Goal: Information Seeking & Learning: Check status

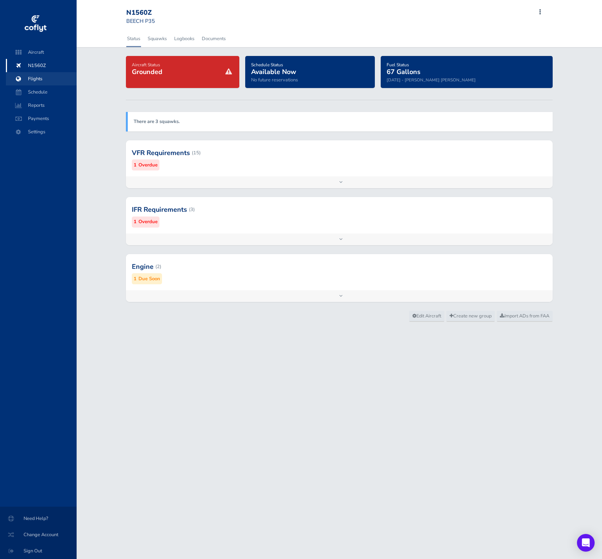
click at [57, 82] on span "Flights" at bounding box center [41, 78] width 56 height 13
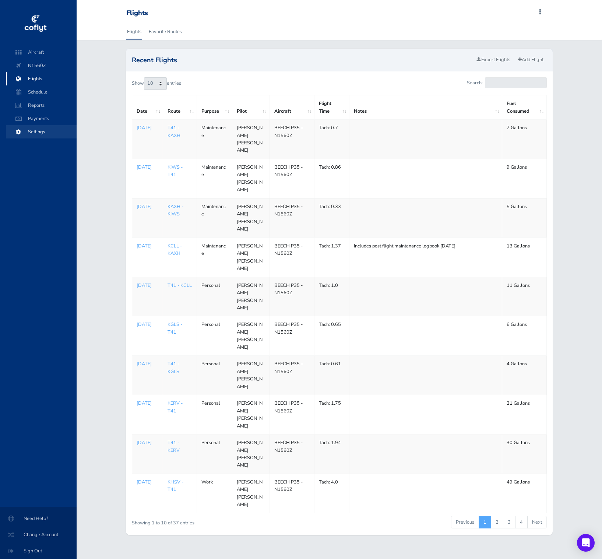
click at [53, 131] on span "Settings" at bounding box center [41, 131] width 56 height 13
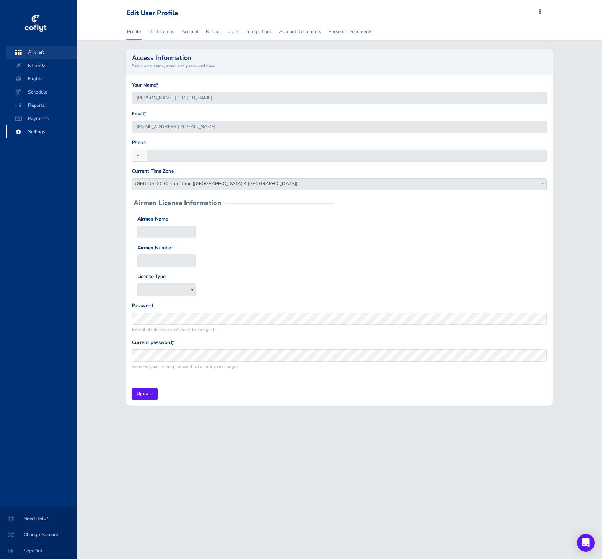
click at [40, 57] on span "Aircraft" at bounding box center [41, 52] width 56 height 13
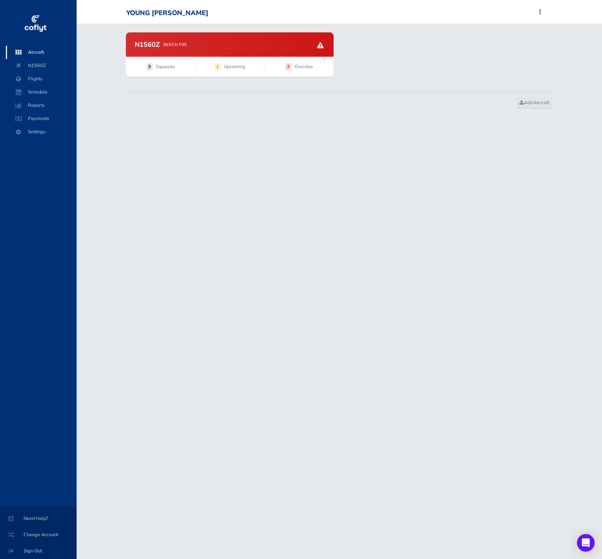
click at [169, 50] on div "N1560Z BEECH P35" at bounding box center [230, 44] width 208 height 24
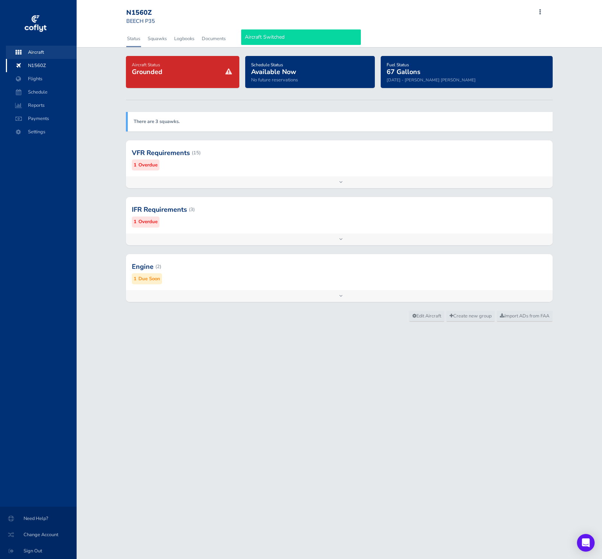
click at [43, 51] on span "Aircraft" at bounding box center [41, 52] width 56 height 13
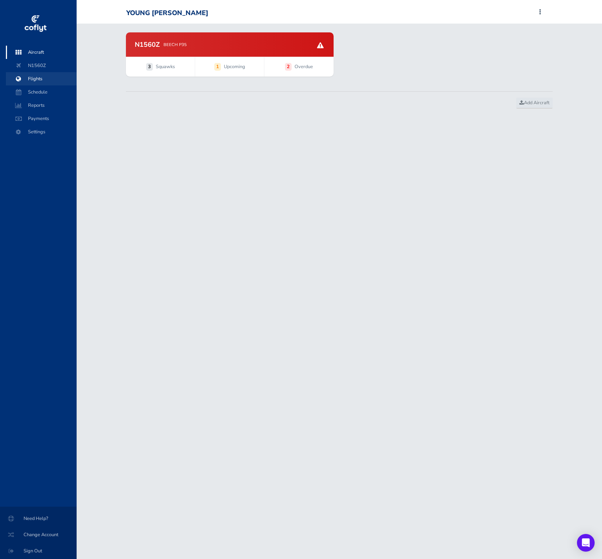
click at [45, 78] on span "Flights" at bounding box center [41, 78] width 56 height 13
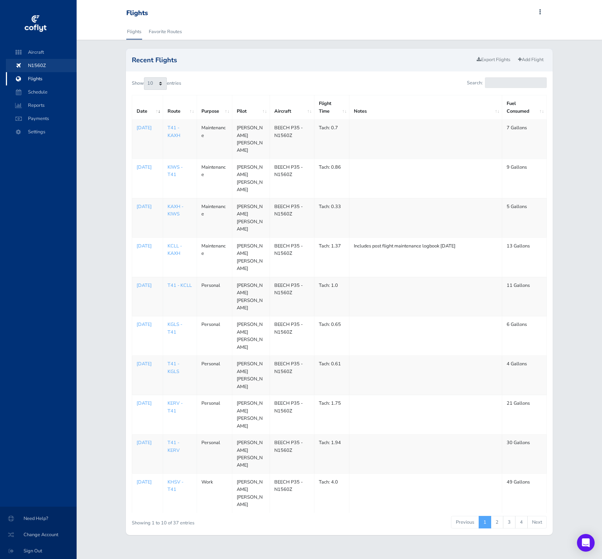
click at [47, 65] on span "N1560Z" at bounding box center [41, 65] width 56 height 13
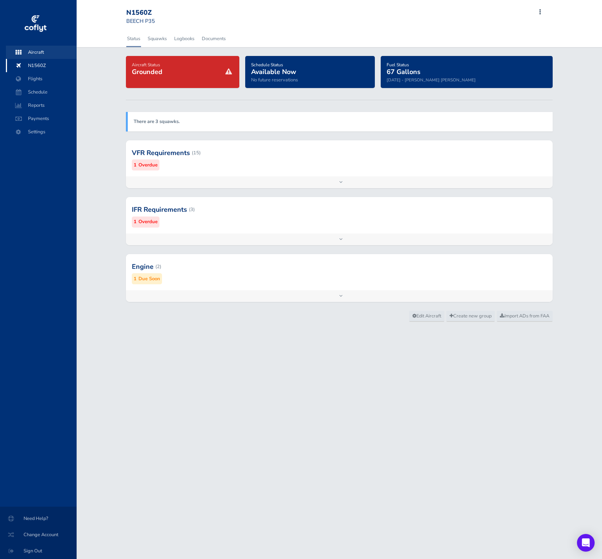
click at [40, 49] on span "Aircraft" at bounding box center [41, 52] width 56 height 13
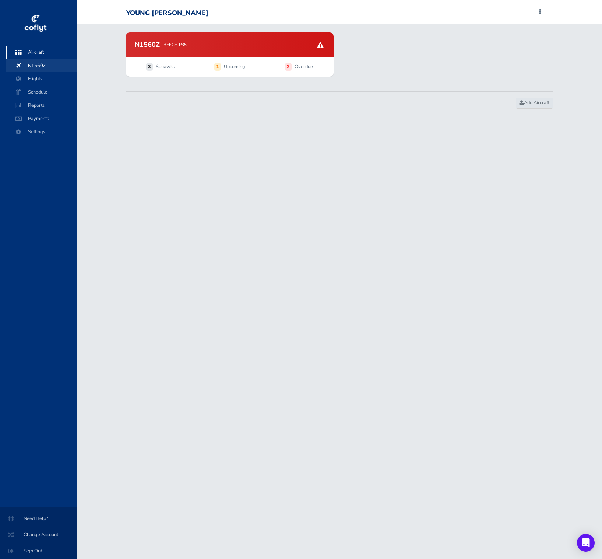
click at [47, 69] on span "N1560Z" at bounding box center [41, 65] width 56 height 13
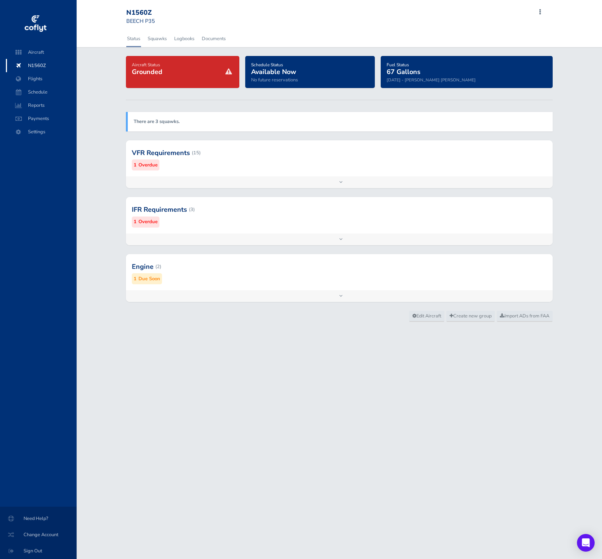
click at [197, 157] on div at bounding box center [339, 153] width 427 height 36
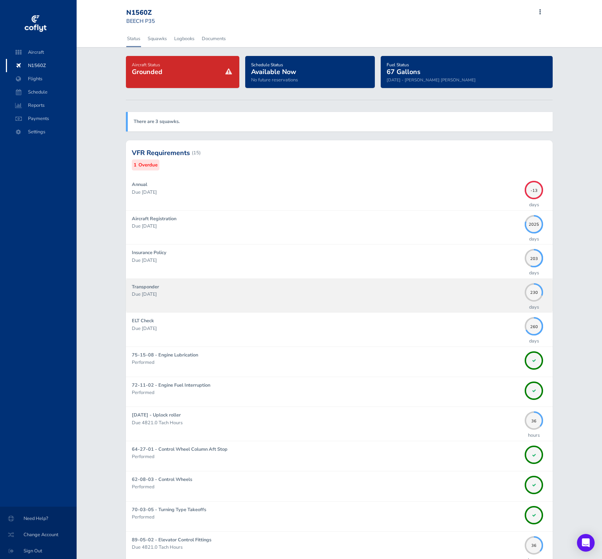
click at [248, 285] on div "Transponder Due 05/31/2026" at bounding box center [326, 295] width 389 height 25
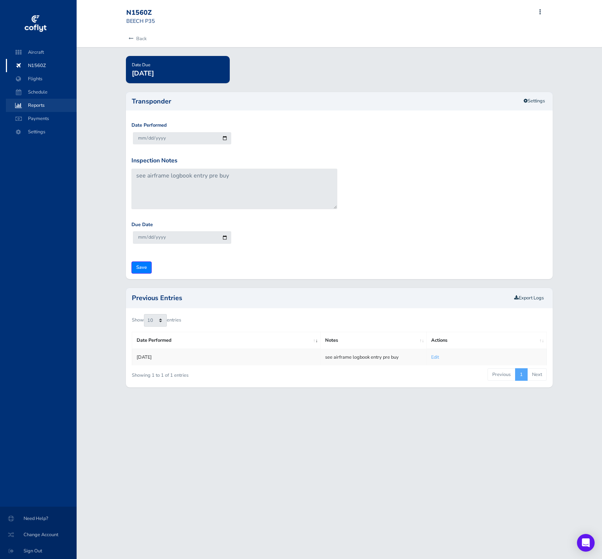
click at [35, 103] on span "Reports" at bounding box center [41, 105] width 56 height 13
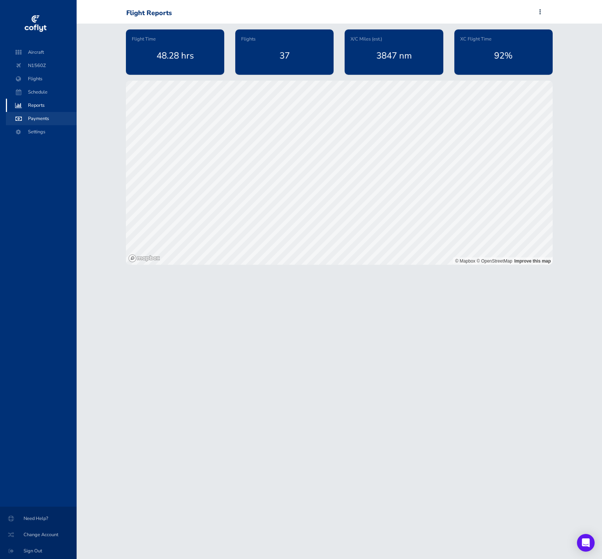
click at [39, 123] on span "Payments" at bounding box center [41, 118] width 56 height 13
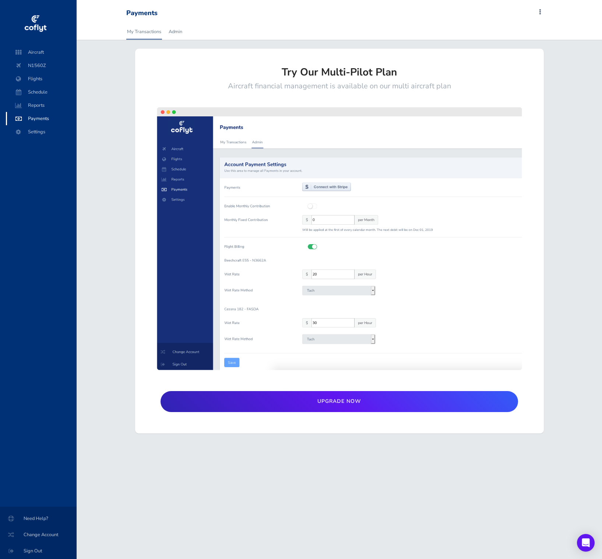
click at [44, 145] on div "Aircraft N1560Z Flights Schedule Reports Payments Settings" at bounding box center [41, 276] width 83 height 461
click at [39, 93] on span "Schedule" at bounding box center [41, 91] width 56 height 13
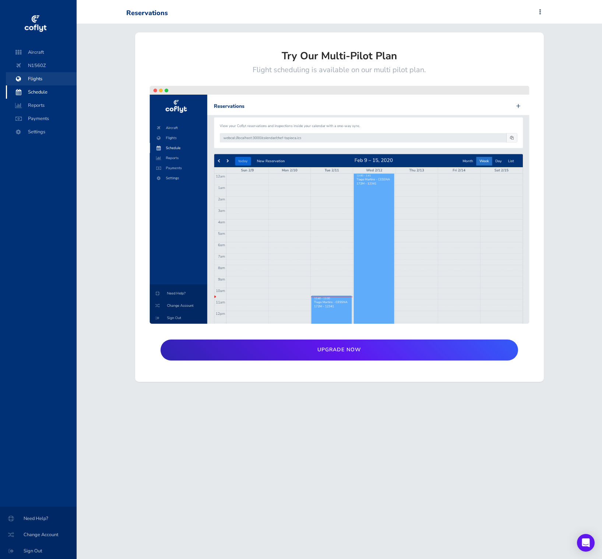
click at [38, 73] on span "Flights" at bounding box center [41, 78] width 56 height 13
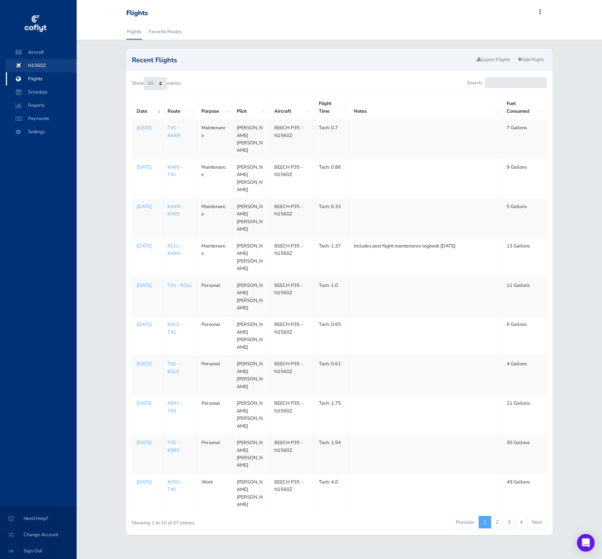
click at [39, 63] on span "N1560Z" at bounding box center [41, 65] width 56 height 13
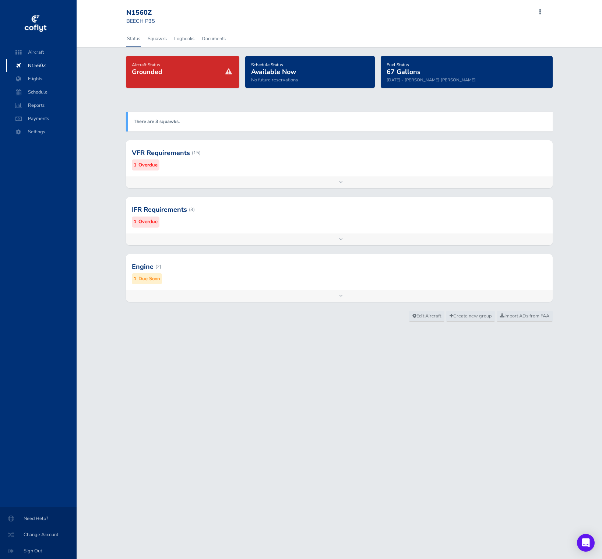
click at [38, 45] on div at bounding box center [38, 43] width 59 height 6
click at [38, 49] on span "Aircraft" at bounding box center [41, 52] width 56 height 13
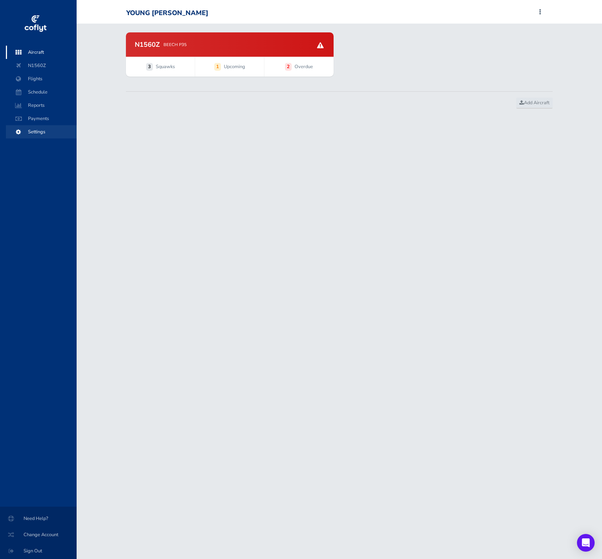
click at [48, 135] on span "Settings" at bounding box center [41, 131] width 56 height 13
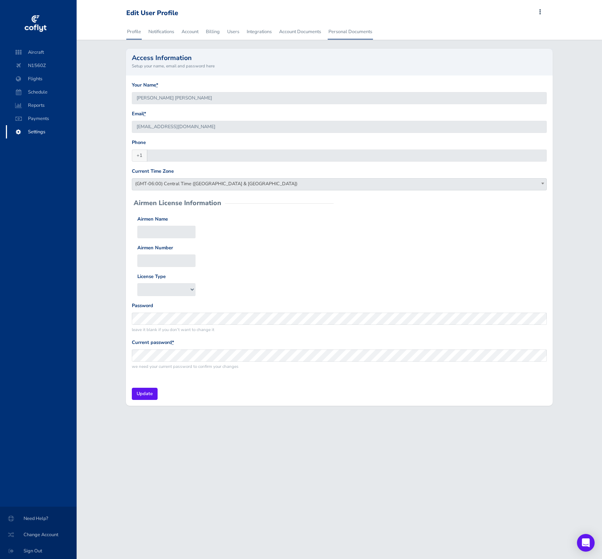
click at [369, 37] on link "Personal Documents" at bounding box center [350, 32] width 45 height 16
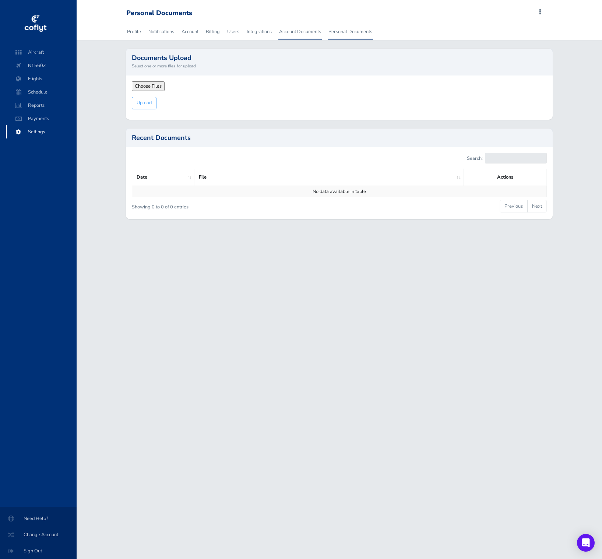
click at [287, 27] on link "Account Documents" at bounding box center [299, 32] width 43 height 16
click at [46, 73] on span "Flights" at bounding box center [41, 78] width 56 height 13
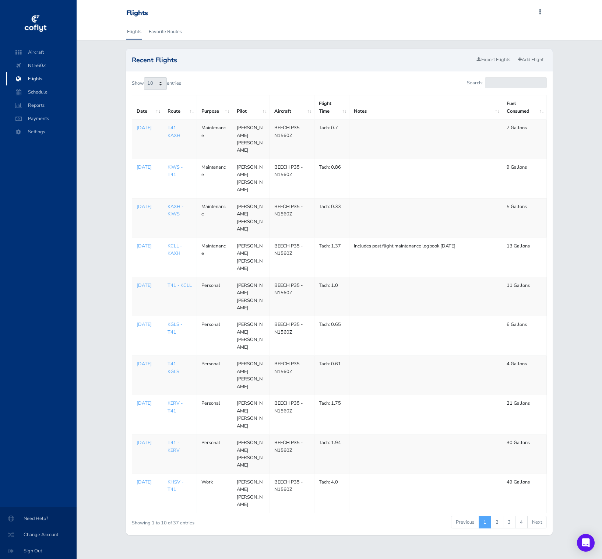
click at [149, 131] on p "Jul 20, 2025" at bounding box center [148, 127] width 22 height 7
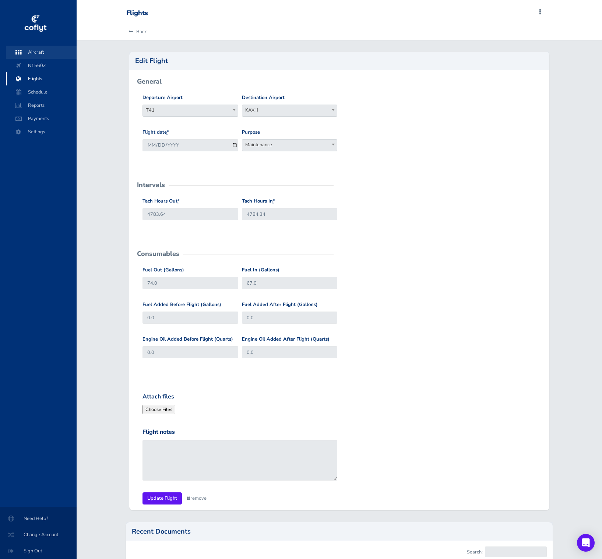
click at [28, 52] on span "Aircraft" at bounding box center [41, 52] width 56 height 13
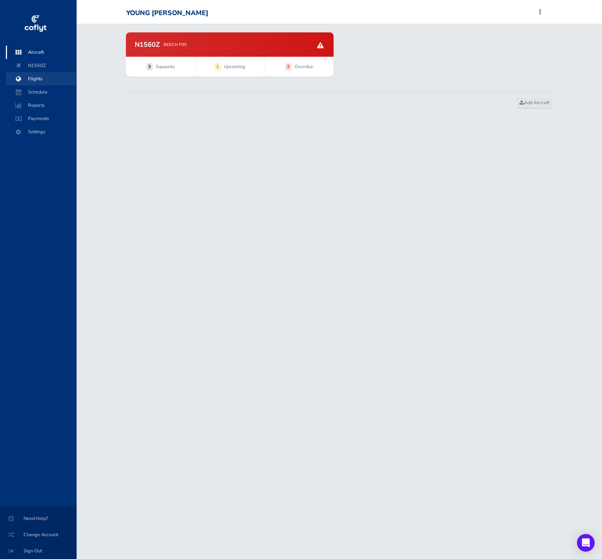
click at [40, 78] on span "Flights" at bounding box center [41, 78] width 56 height 13
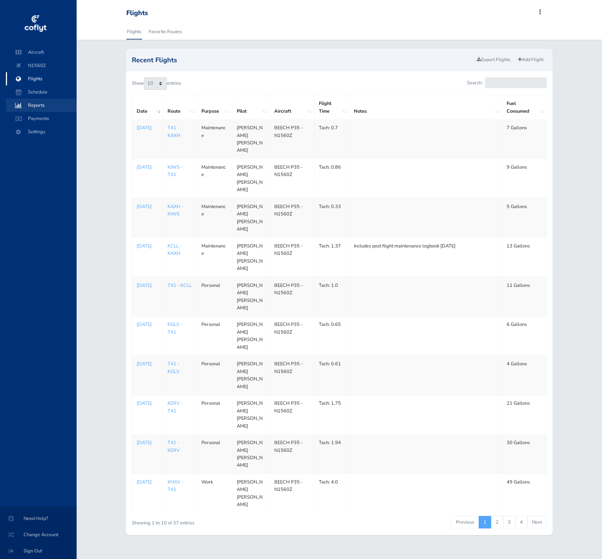
click at [43, 103] on span "Reports" at bounding box center [41, 105] width 56 height 13
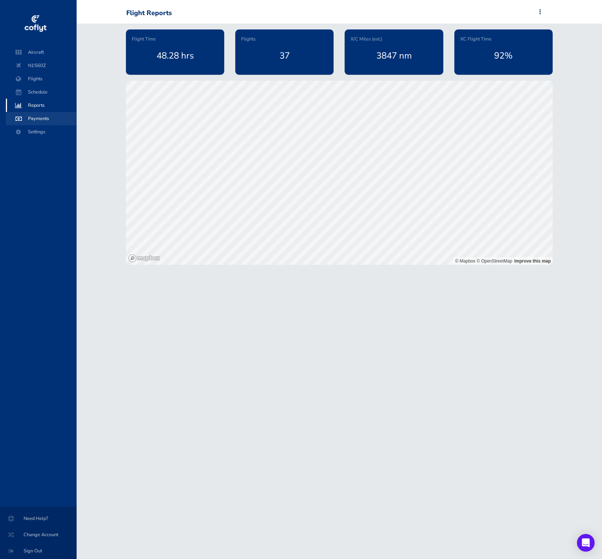
click at [42, 117] on span "Payments" at bounding box center [41, 118] width 56 height 13
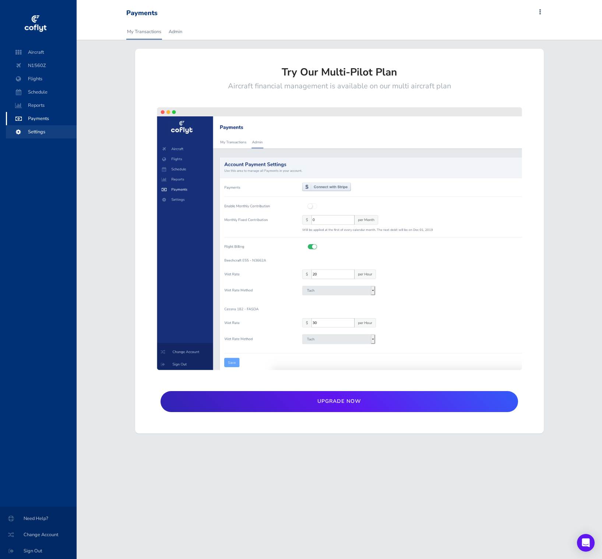
click at [42, 131] on span "Settings" at bounding box center [41, 131] width 56 height 13
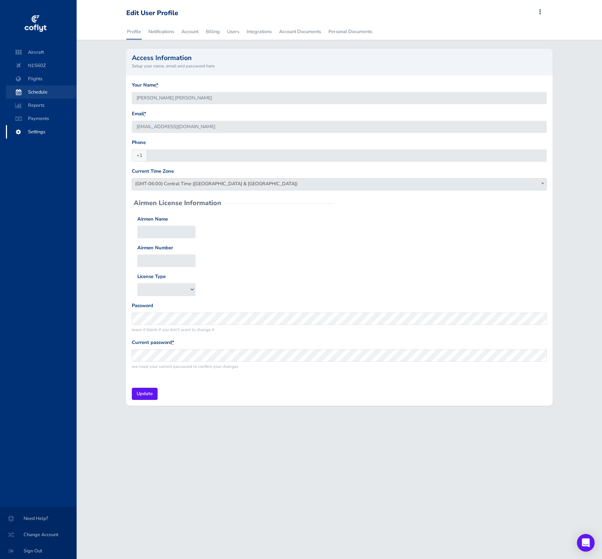
click at [38, 97] on span "Schedule" at bounding box center [41, 91] width 56 height 13
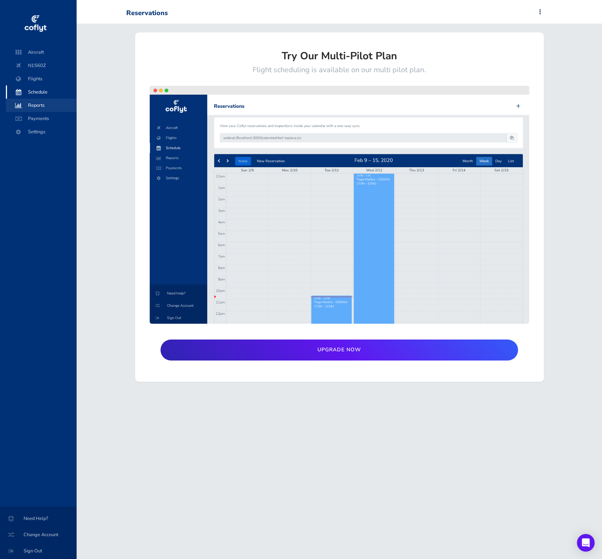
click at [47, 105] on span "Reports" at bounding box center [41, 105] width 56 height 13
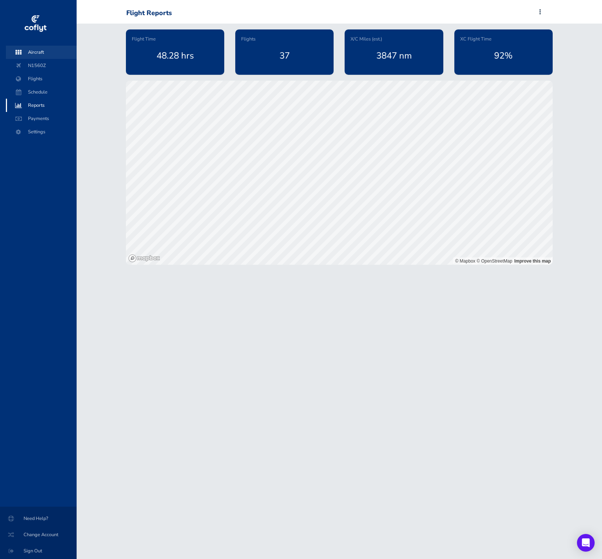
click at [32, 49] on span "Aircraft" at bounding box center [41, 52] width 56 height 13
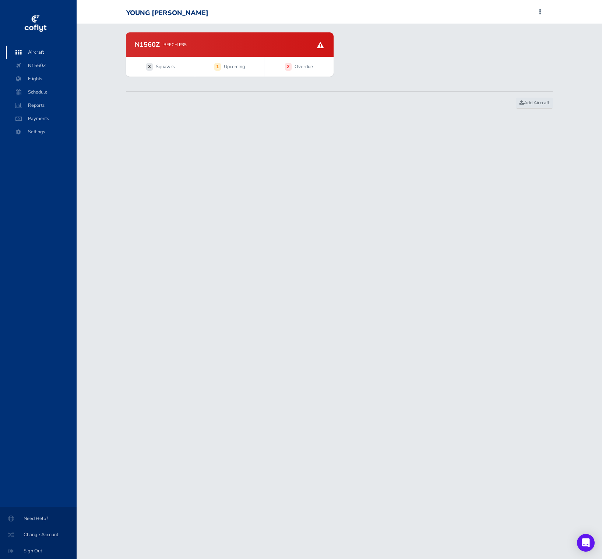
click at [140, 44] on h2 "N1560Z" at bounding box center [147, 44] width 25 height 7
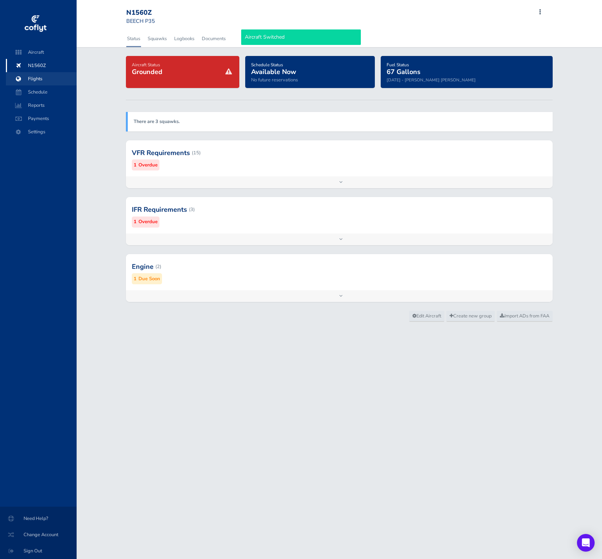
click at [53, 77] on span "Flights" at bounding box center [41, 78] width 56 height 13
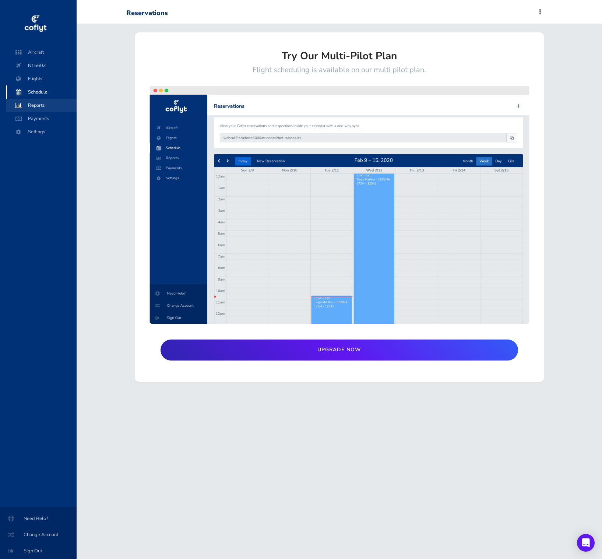
click at [56, 99] on span "Reports" at bounding box center [41, 105] width 56 height 13
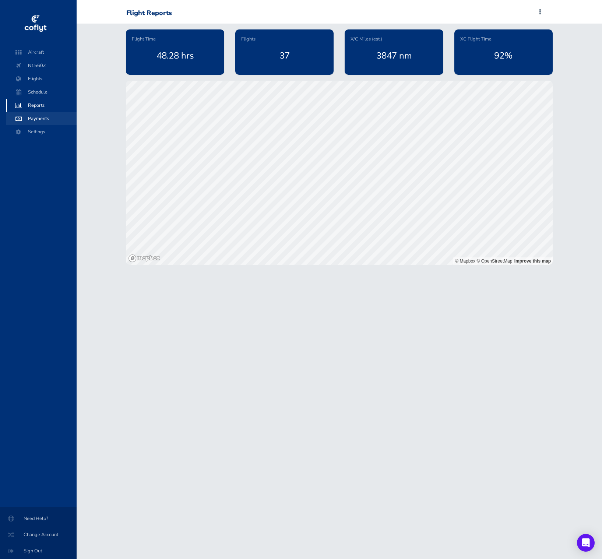
click at [56, 115] on span "Payments" at bounding box center [41, 118] width 56 height 13
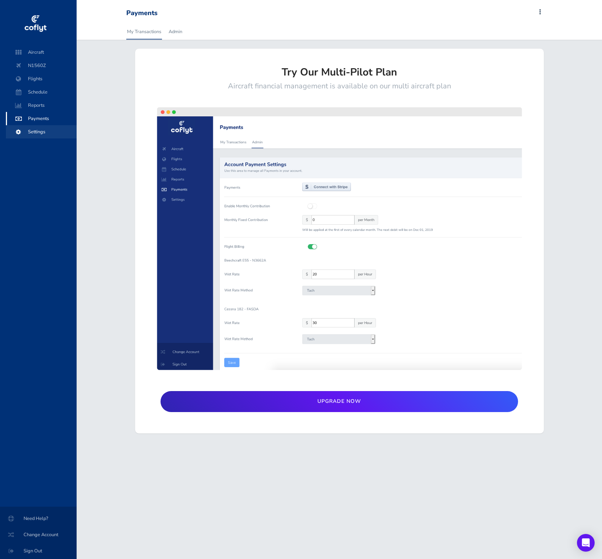
click at [56, 129] on span "Settings" at bounding box center [41, 131] width 56 height 13
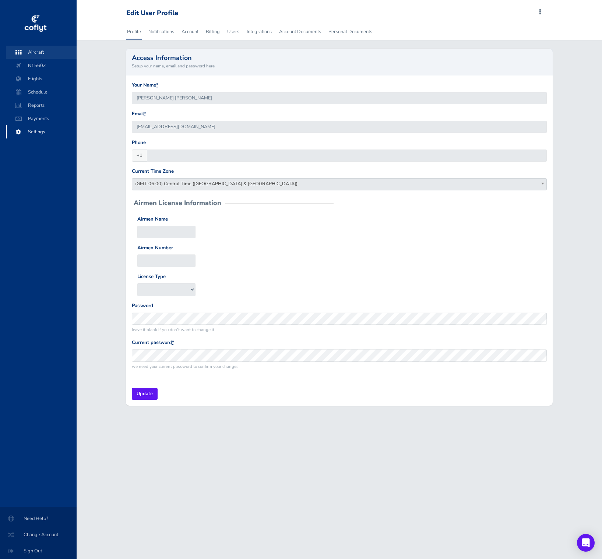
click at [57, 49] on span "Aircraft" at bounding box center [41, 52] width 56 height 13
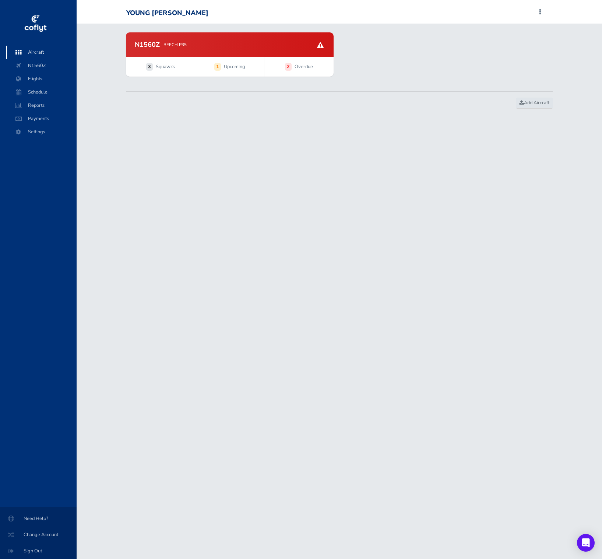
click at [168, 42] on p "BEECH P35" at bounding box center [175, 44] width 23 height 7
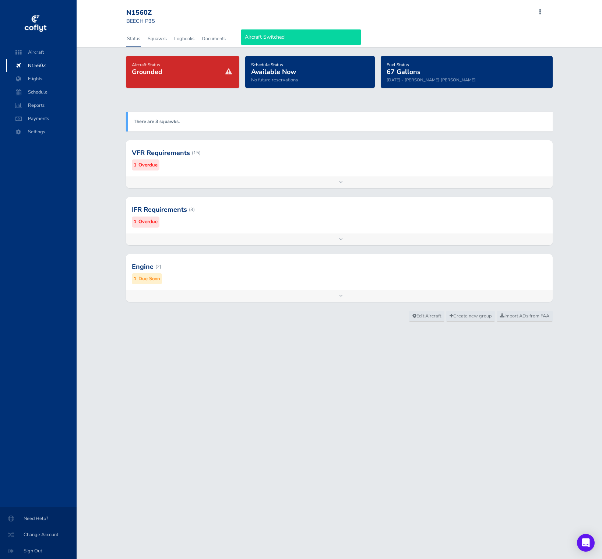
click at [304, 152] on div at bounding box center [339, 153] width 427 height 36
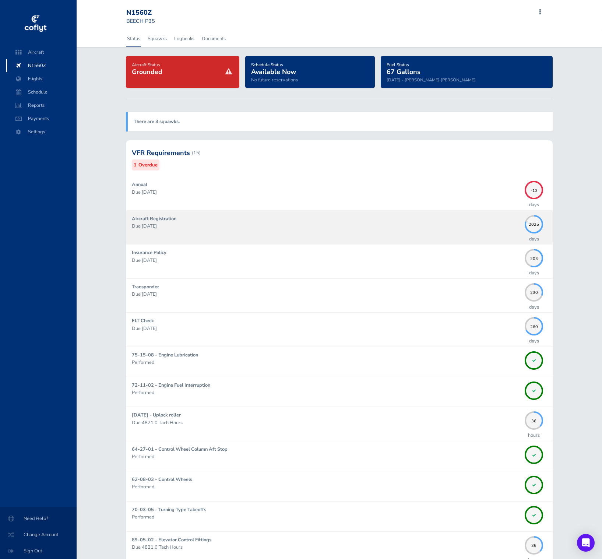
click at [328, 237] on div "Aircraft Registration Due 04/30/2031" at bounding box center [326, 227] width 389 height 25
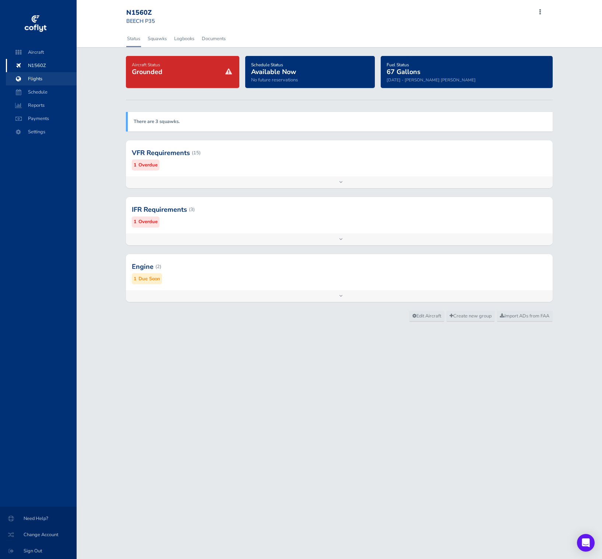
click at [50, 76] on span "Flights" at bounding box center [41, 78] width 56 height 13
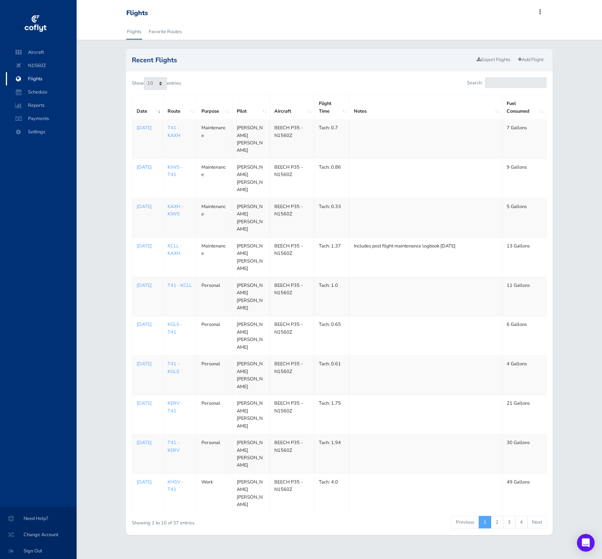
click at [144, 164] on p "Jun 27, 2025" at bounding box center [148, 167] width 22 height 7
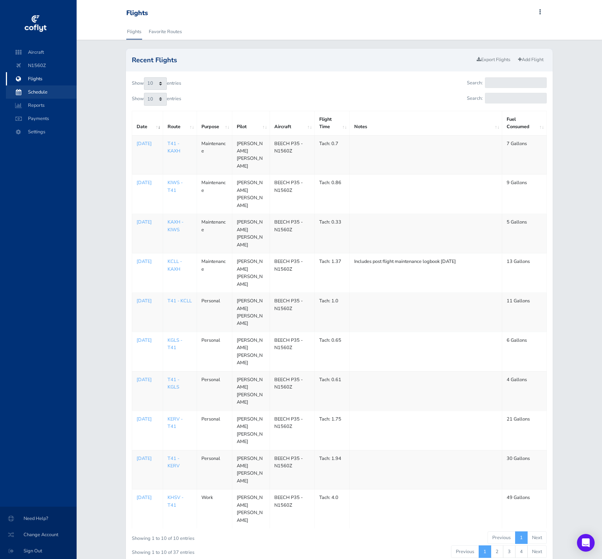
click at [38, 87] on span "Schedule" at bounding box center [41, 91] width 56 height 13
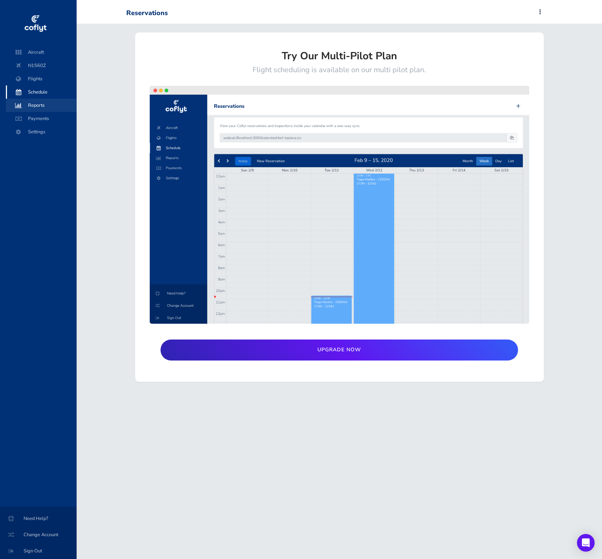
click at [42, 106] on span "Reports" at bounding box center [41, 105] width 56 height 13
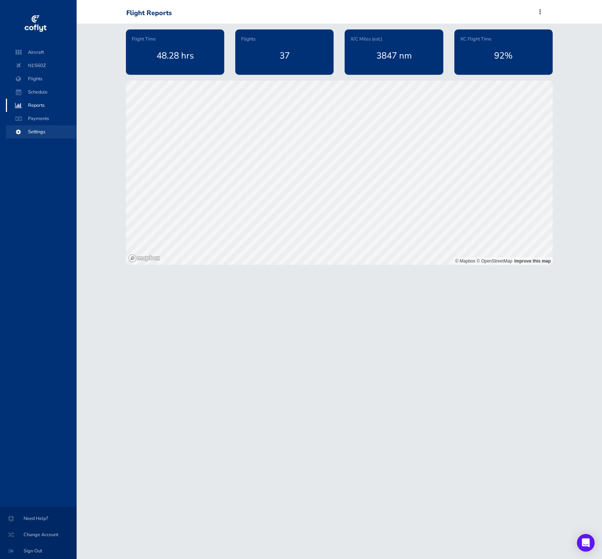
click at [44, 134] on span "Settings" at bounding box center [41, 131] width 56 height 13
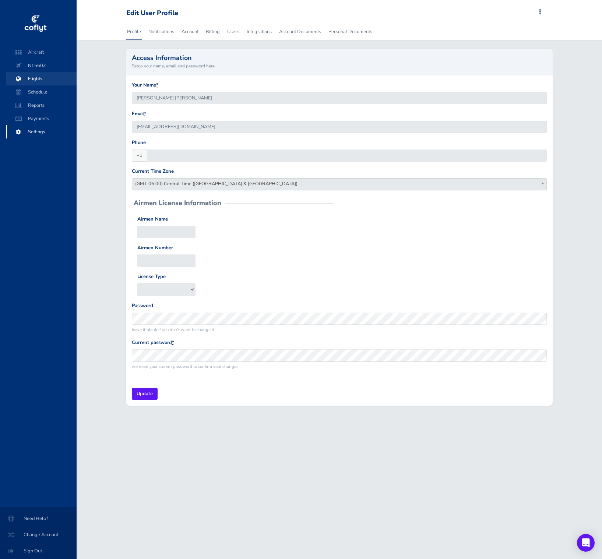
click at [76, 79] on link "Flights" at bounding box center [41, 78] width 71 height 13
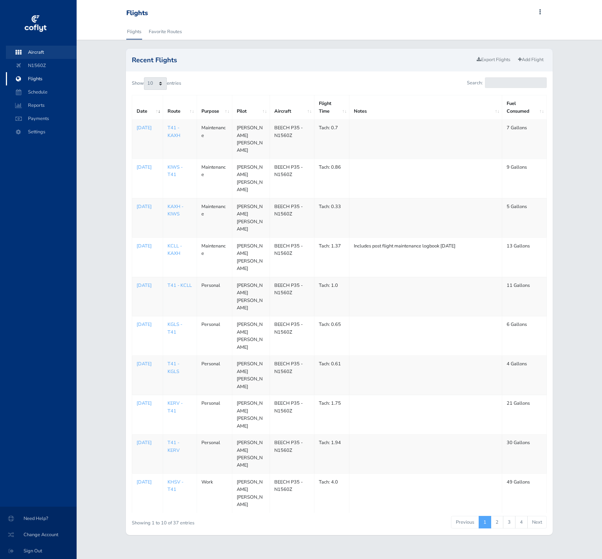
click at [50, 51] on span "Aircraft" at bounding box center [41, 52] width 56 height 13
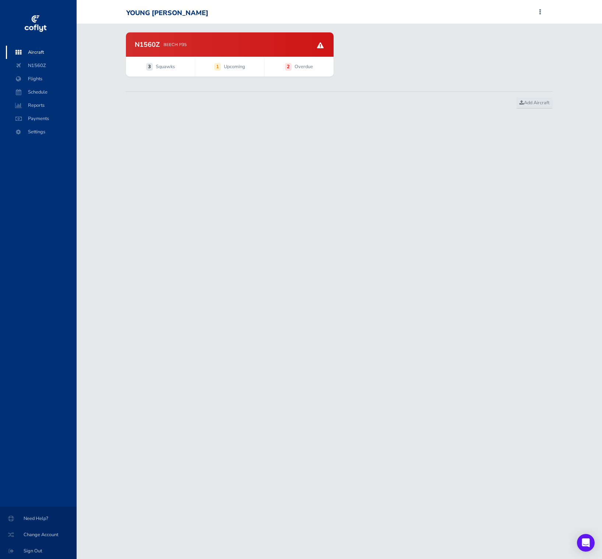
click at [208, 42] on div "N1560Z BEECH P35" at bounding box center [230, 44] width 190 height 7
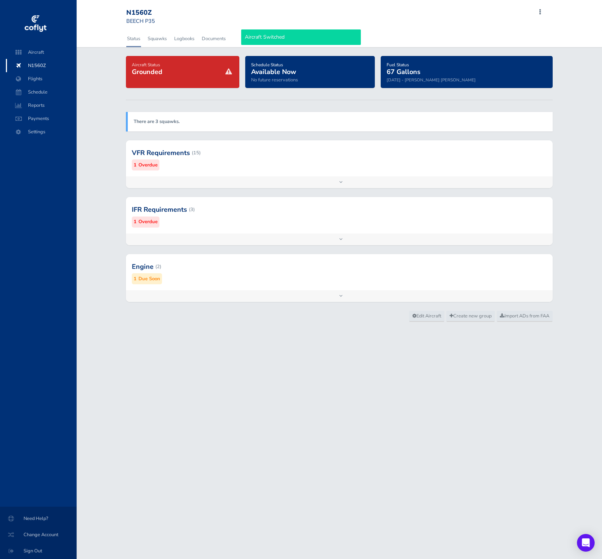
click at [263, 161] on div at bounding box center [339, 153] width 427 height 36
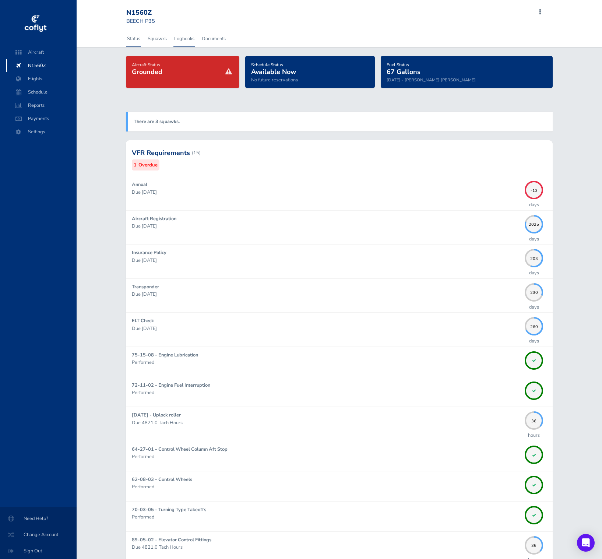
click at [187, 37] on link "Logbooks" at bounding box center [184, 39] width 22 height 16
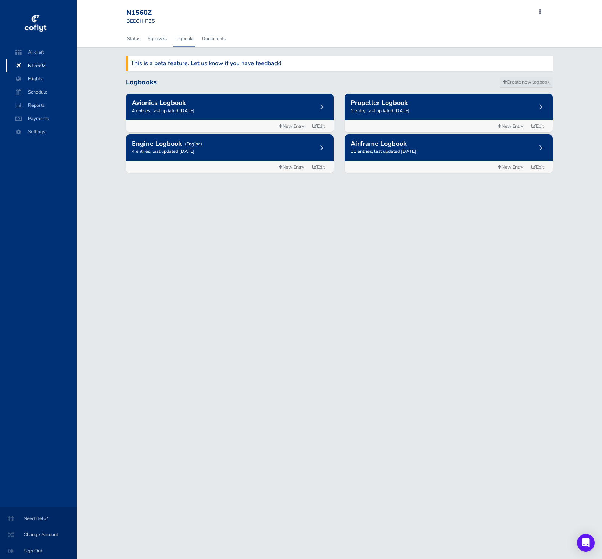
click at [259, 102] on div "Avionics Logbook 4 entries, last updated January 04, 2025" at bounding box center [230, 107] width 208 height 27
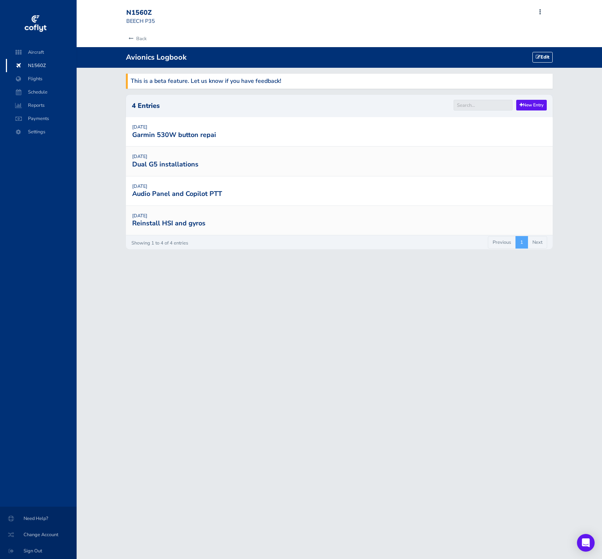
click at [278, 144] on tr "July 15, 2025 Garmin 530W button repai" at bounding box center [339, 131] width 427 height 29
click at [221, 140] on tr "July 15, 2025 Garmin 530W button repai" at bounding box center [339, 131] width 427 height 29
click at [204, 134] on link "Garmin 530W button repai" at bounding box center [174, 134] width 84 height 9
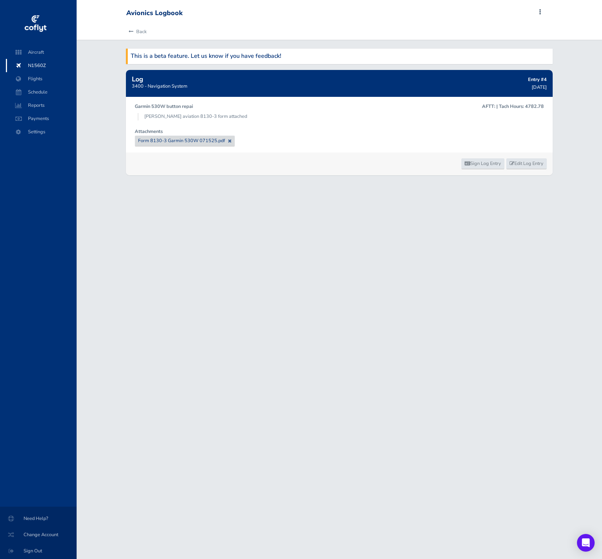
click at [203, 138] on span "Form 8130-3 Garmin 530W 071525.pdf" at bounding box center [181, 140] width 87 height 7
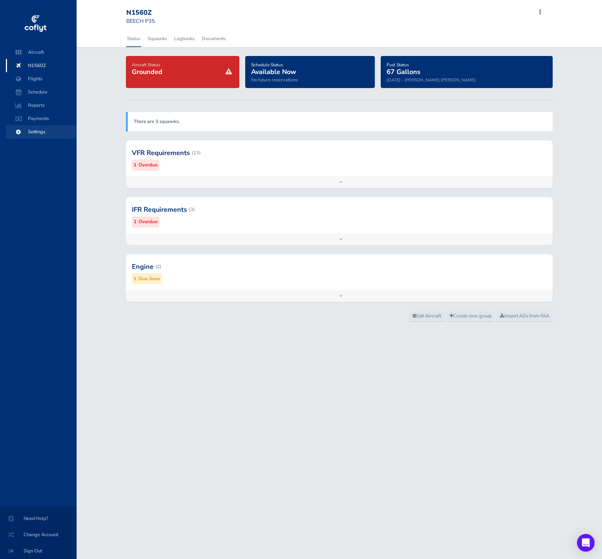
click at [49, 132] on span "Settings" at bounding box center [41, 131] width 56 height 13
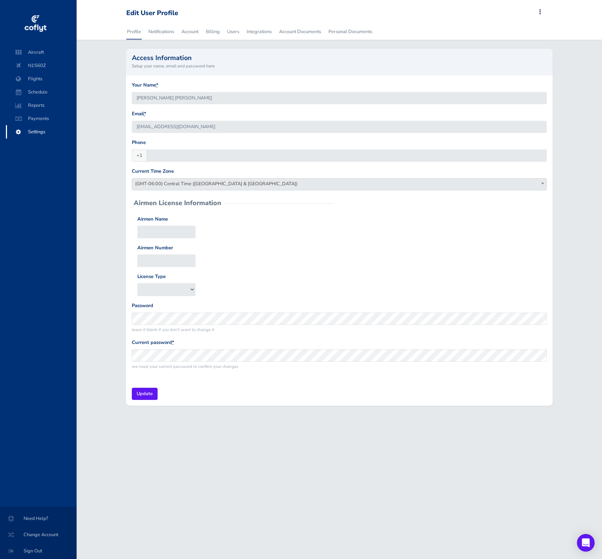
click at [237, 42] on div "Profile Notifications Account Billing Users Integrations Account Documents Pers…" at bounding box center [340, 219] width 526 height 391
click at [232, 31] on link "Users" at bounding box center [234, 32] width 14 height 16
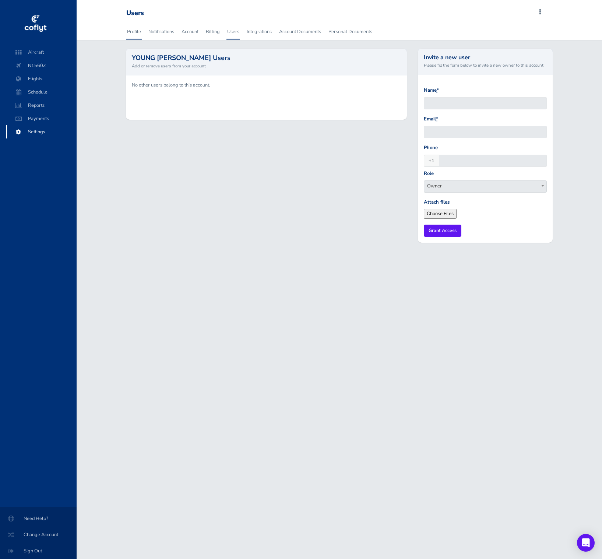
click at [128, 36] on link "Profile" at bounding box center [133, 32] width 15 height 16
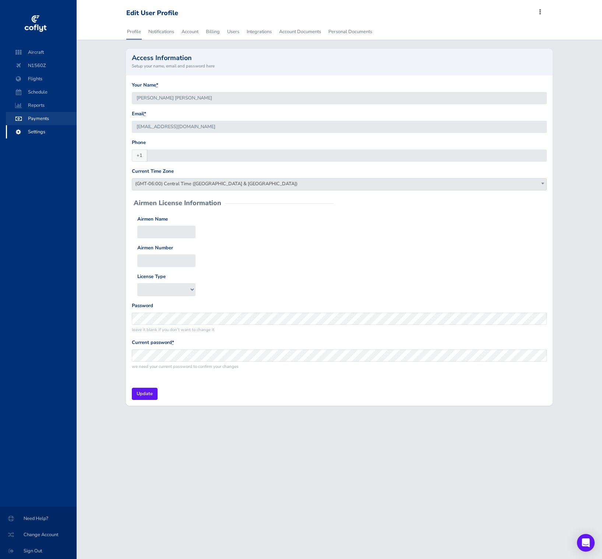
click at [34, 120] on span "Payments" at bounding box center [41, 118] width 56 height 13
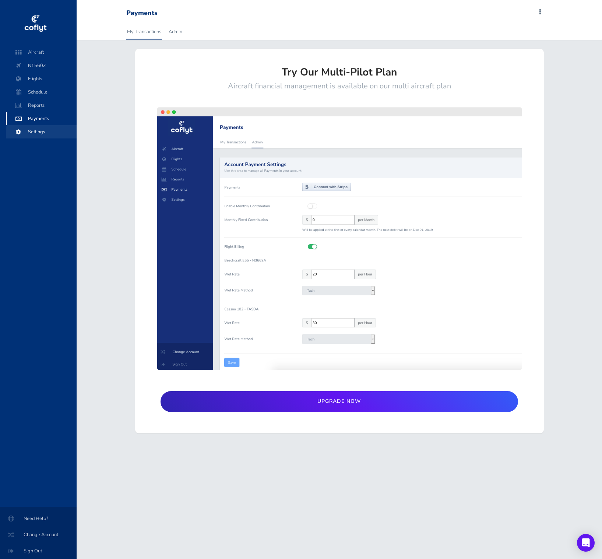
click at [39, 133] on span "Settings" at bounding box center [41, 131] width 56 height 13
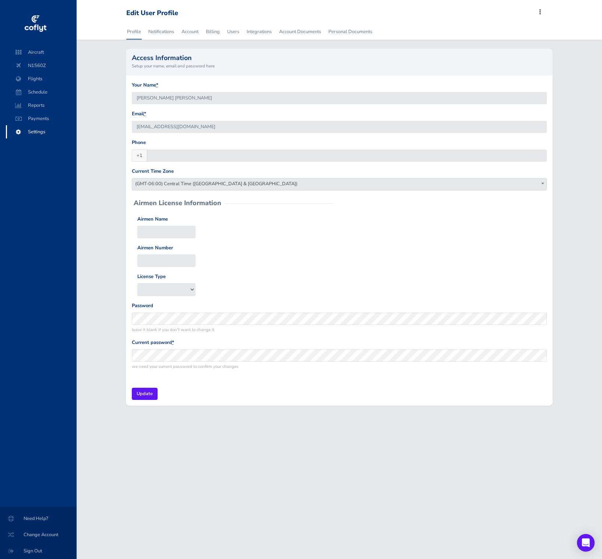
click at [273, 283] on div "Airmen Name Airmen Number License Type A&P IA" at bounding box center [339, 255] width 415 height 81
click at [182, 502] on div "Edit User Profile Add Squawk Add Flight Add Reservation J Profile Settings Acco…" at bounding box center [340, 279] width 526 height 559
click at [286, 197] on div "Your Name * [PERSON_NAME] [PERSON_NAME] Email * [EMAIL_ADDRESS][DOMAIN_NAME] Ph…" at bounding box center [339, 229] width 427 height 306
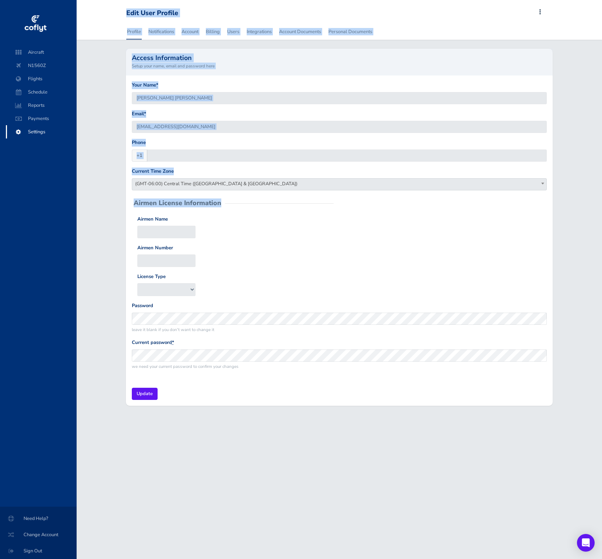
drag, startPoint x: 285, startPoint y: 184, endPoint x: 243, endPoint y: -41, distance: 228.9
click at [243, 0] on html "Aircraft N1560Z Flights Schedule Reports Payments Settings Need Help? Change Ac…" at bounding box center [301, 279] width 602 height 559
